Goal: Check status: Check status

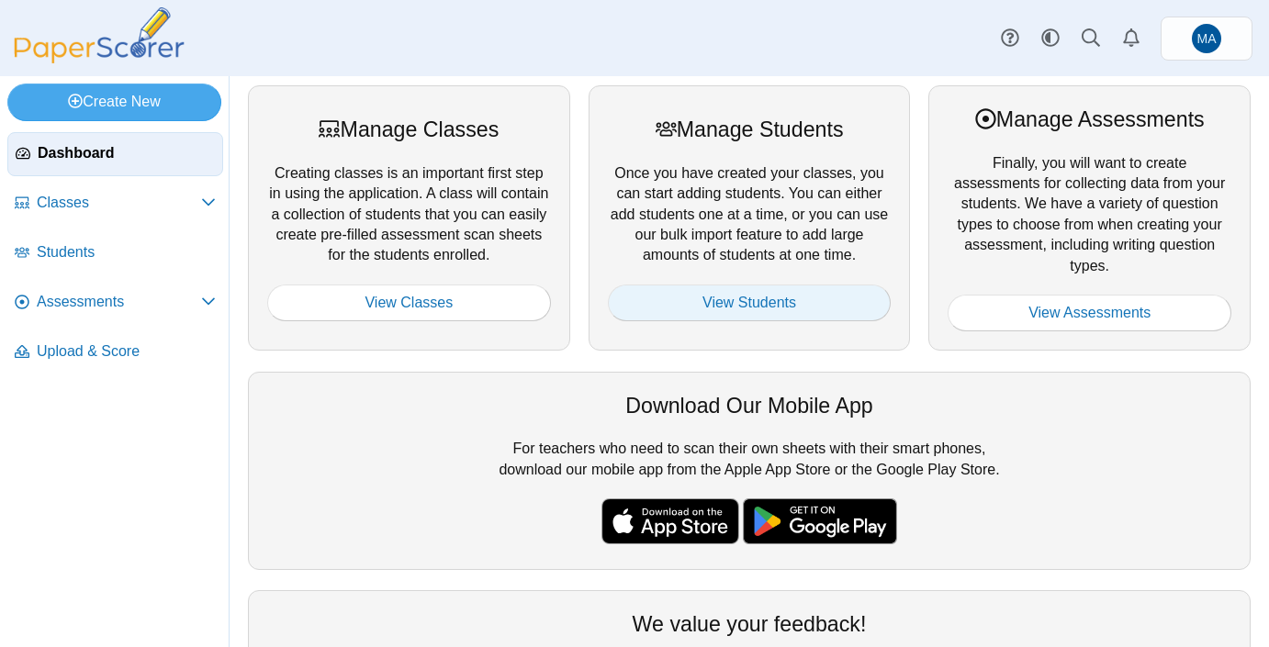
click at [708, 305] on link "View Students" at bounding box center [750, 303] width 284 height 37
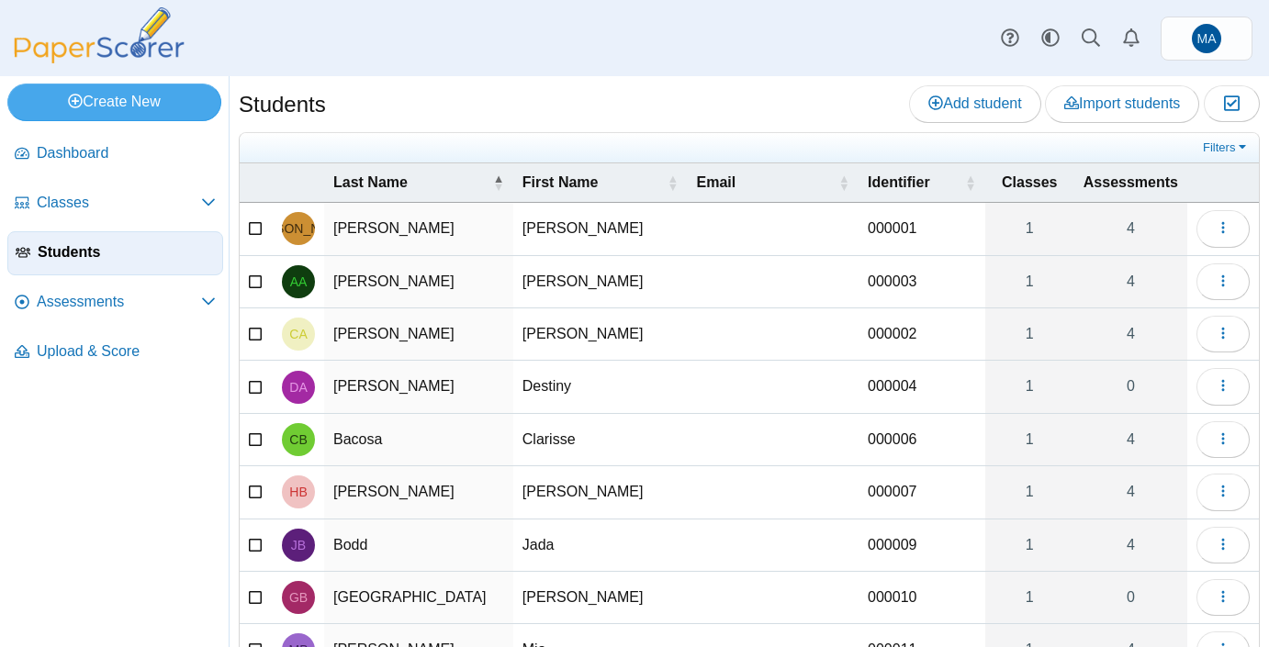
click at [517, 335] on td "Caroline" at bounding box center [600, 335] width 174 height 52
click at [1215, 339] on button "button" at bounding box center [1223, 334] width 53 height 37
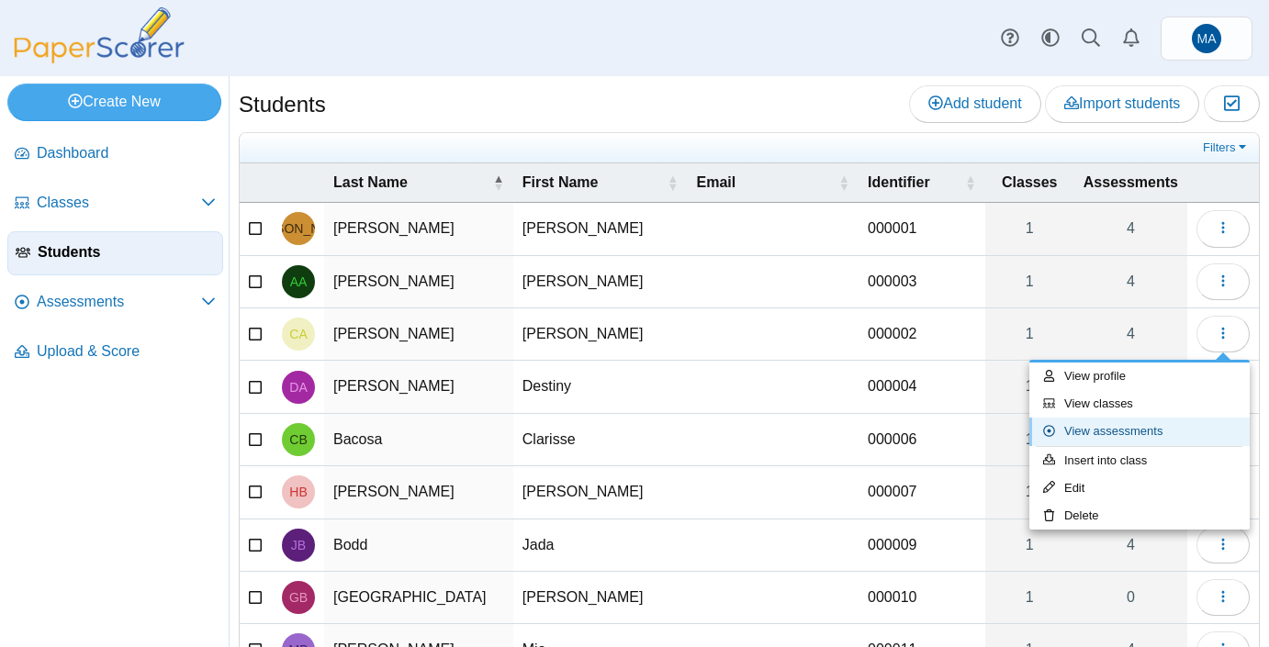
click at [1114, 431] on link "View assessments" at bounding box center [1140, 432] width 220 height 28
